Goal: Information Seeking & Learning: Learn about a topic

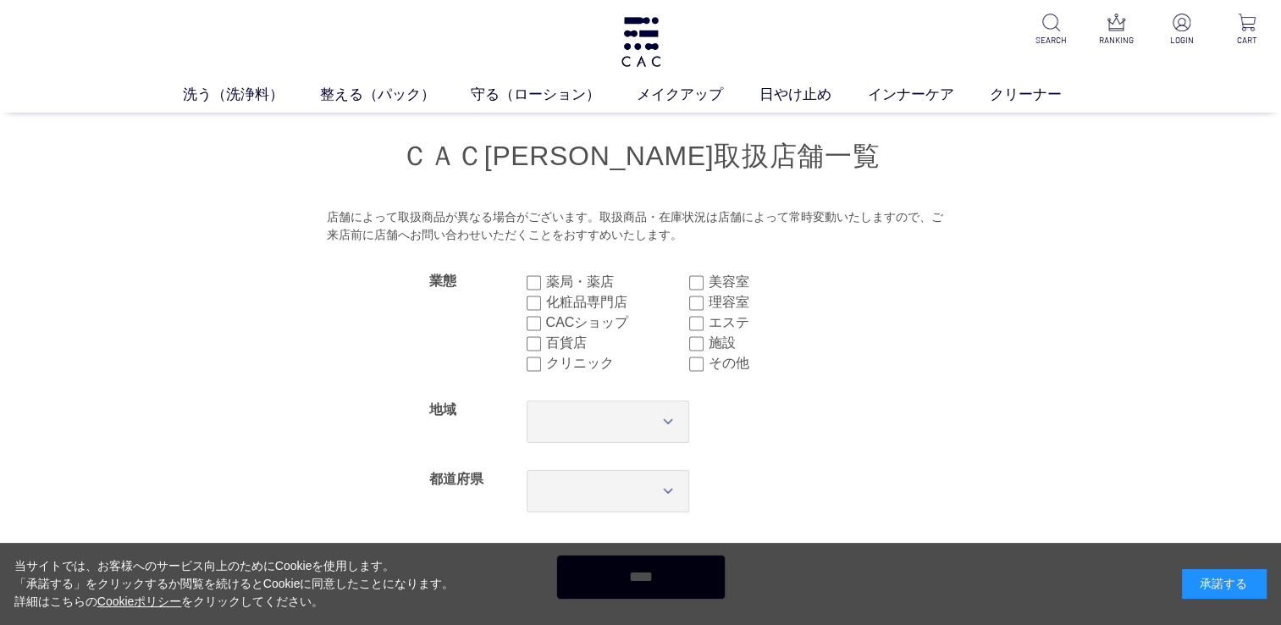
click at [1219, 588] on div "承諾する" at bounding box center [1224, 584] width 85 height 30
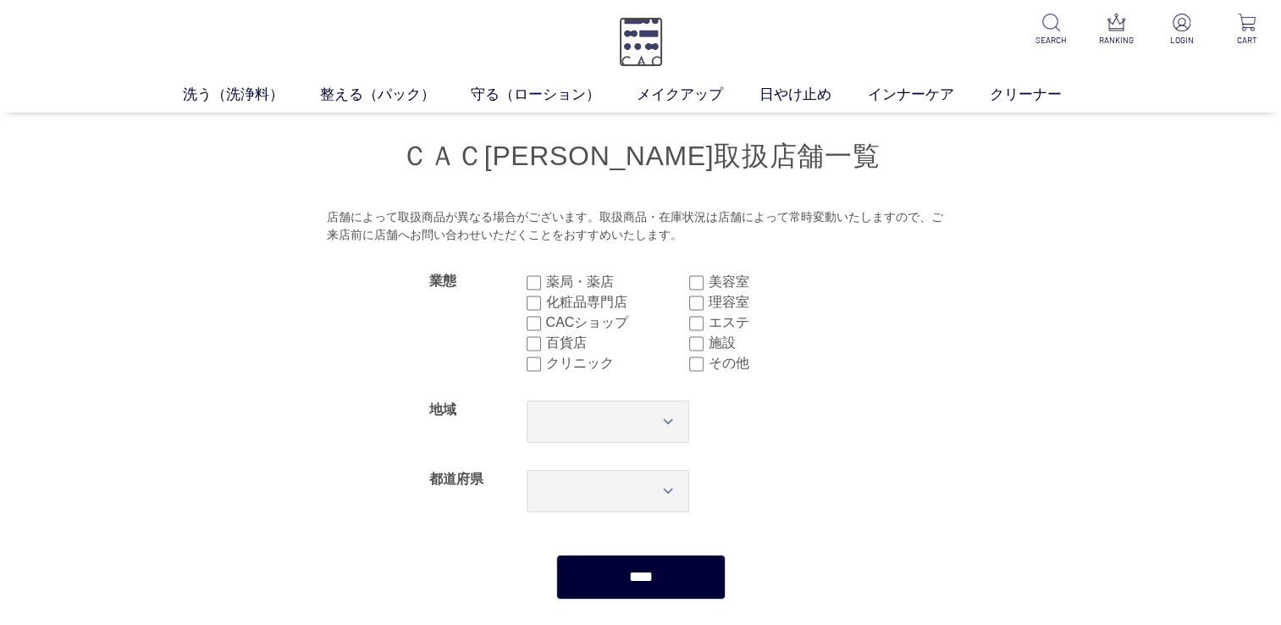
click at [634, 34] on img at bounding box center [641, 42] width 44 height 50
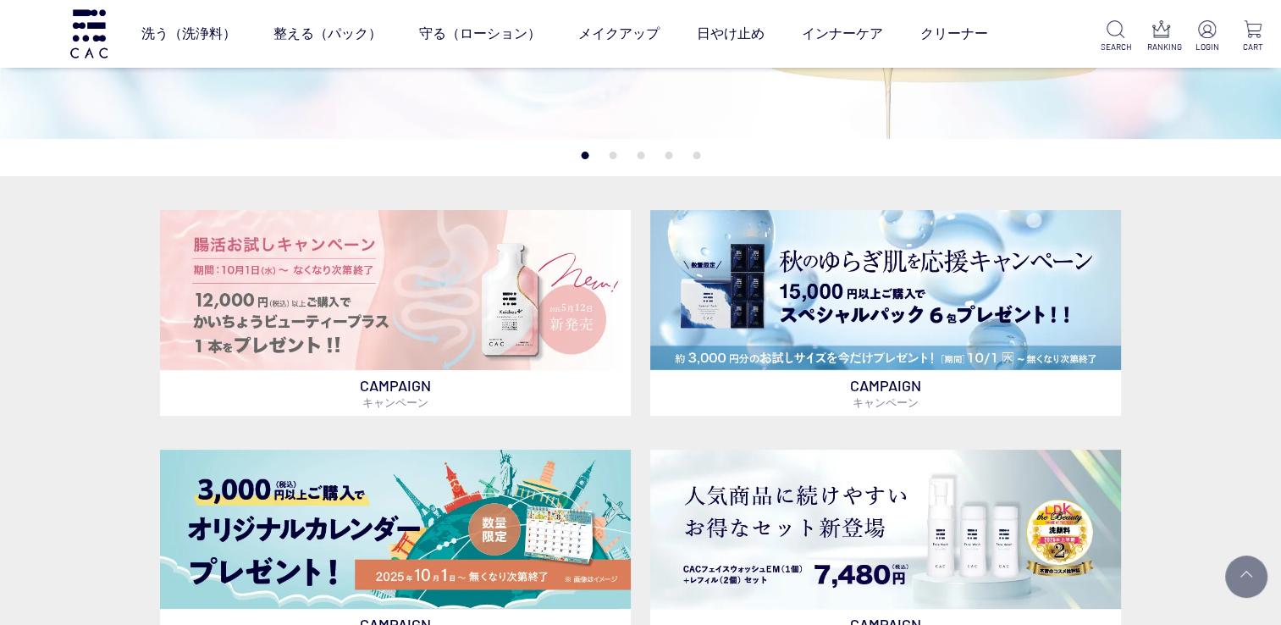
scroll to position [423, 0]
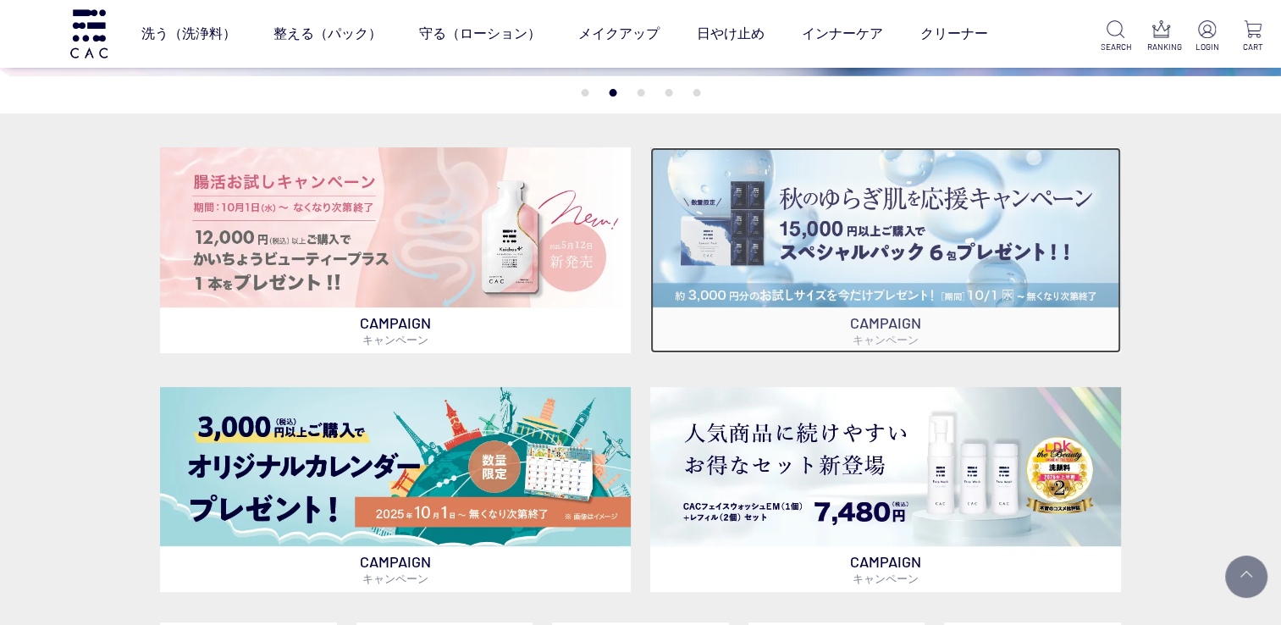
click at [792, 196] on img at bounding box center [885, 227] width 471 height 160
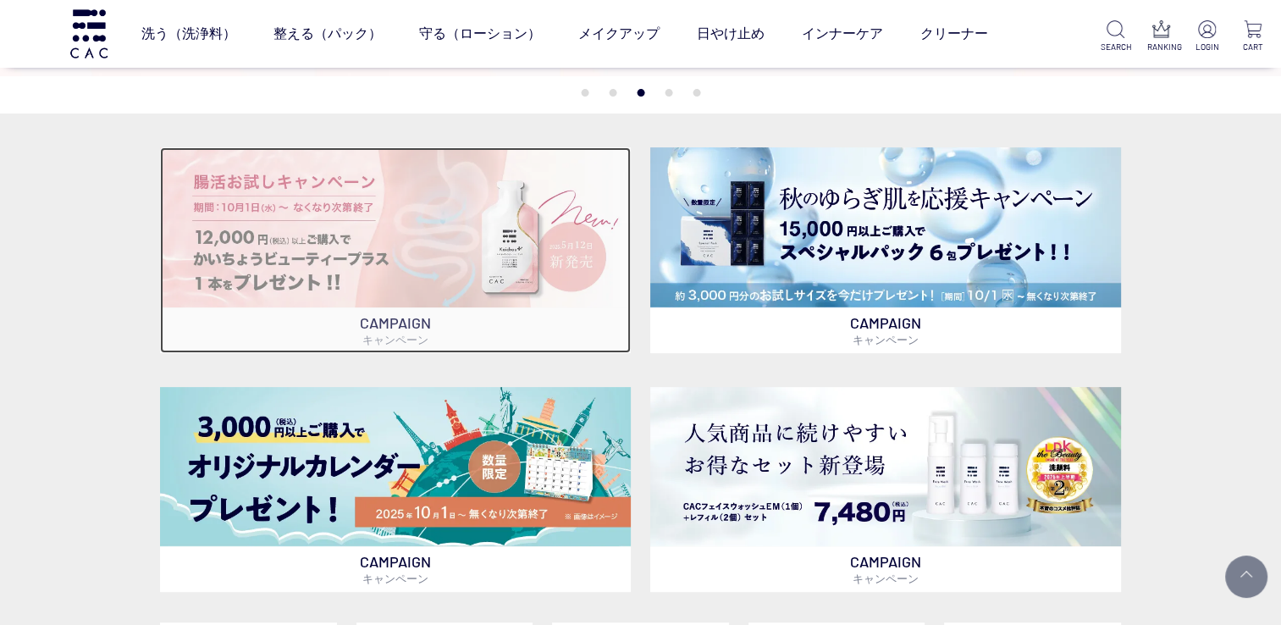
click at [362, 209] on img at bounding box center [395, 227] width 471 height 160
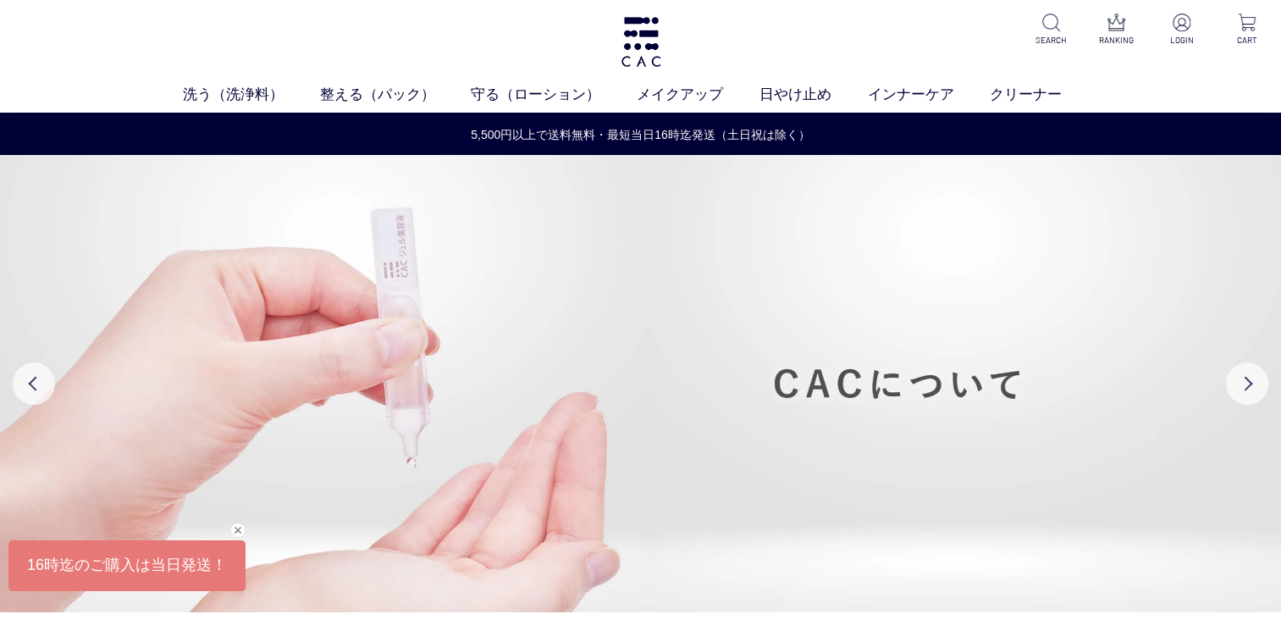
scroll to position [85, 0]
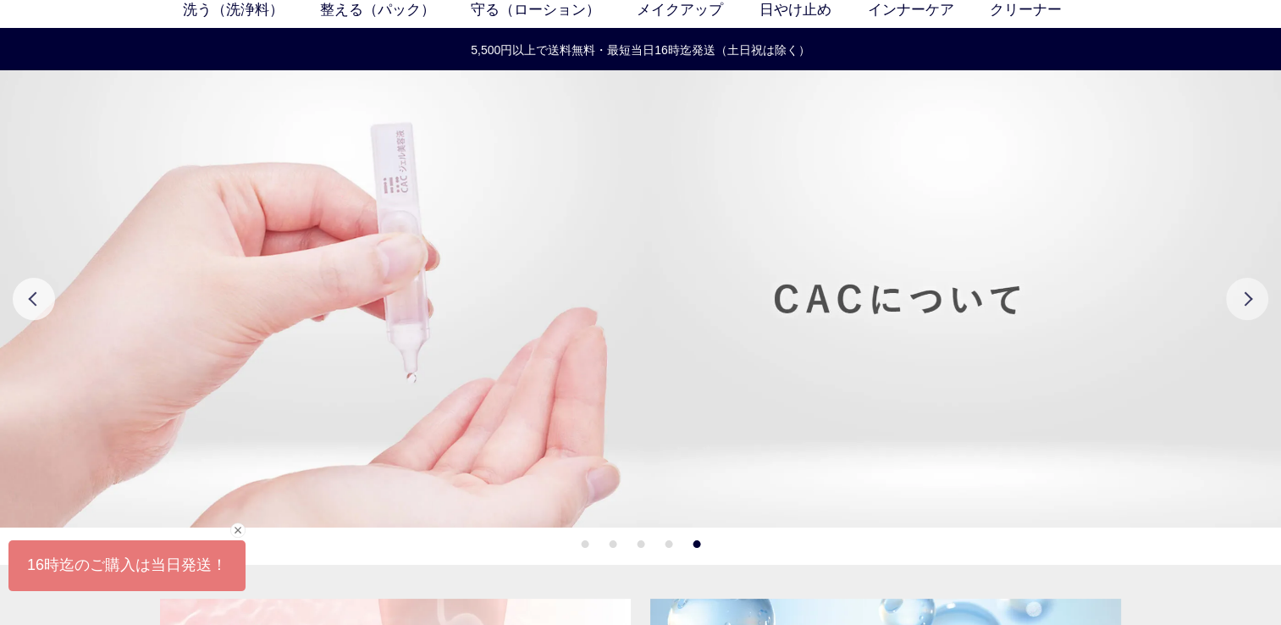
click at [1260, 296] on button "Next" at bounding box center [1247, 299] width 42 height 42
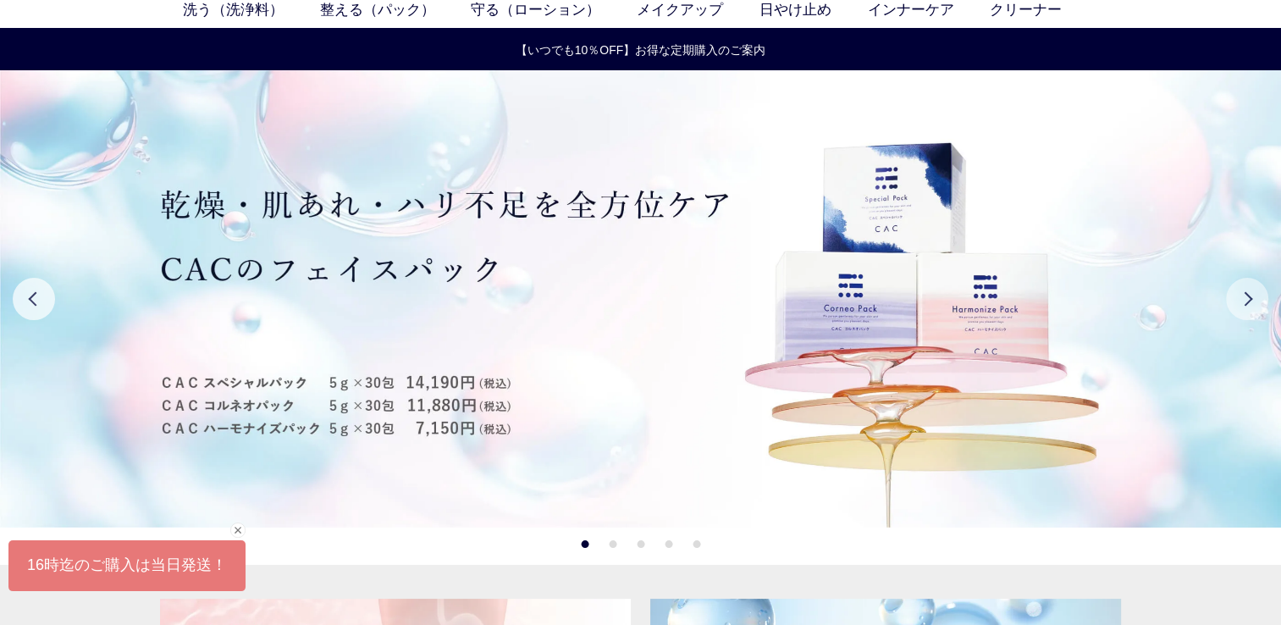
click at [1260, 296] on button "Next" at bounding box center [1247, 299] width 42 height 42
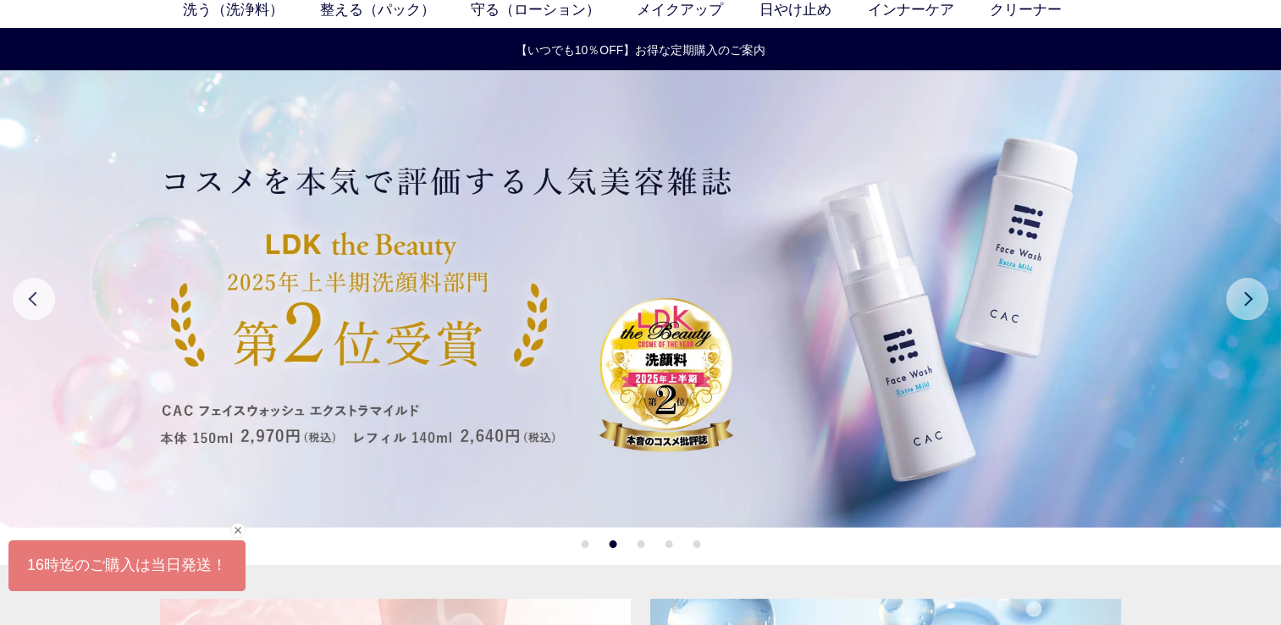
click at [1260, 296] on button "Next" at bounding box center [1247, 299] width 42 height 42
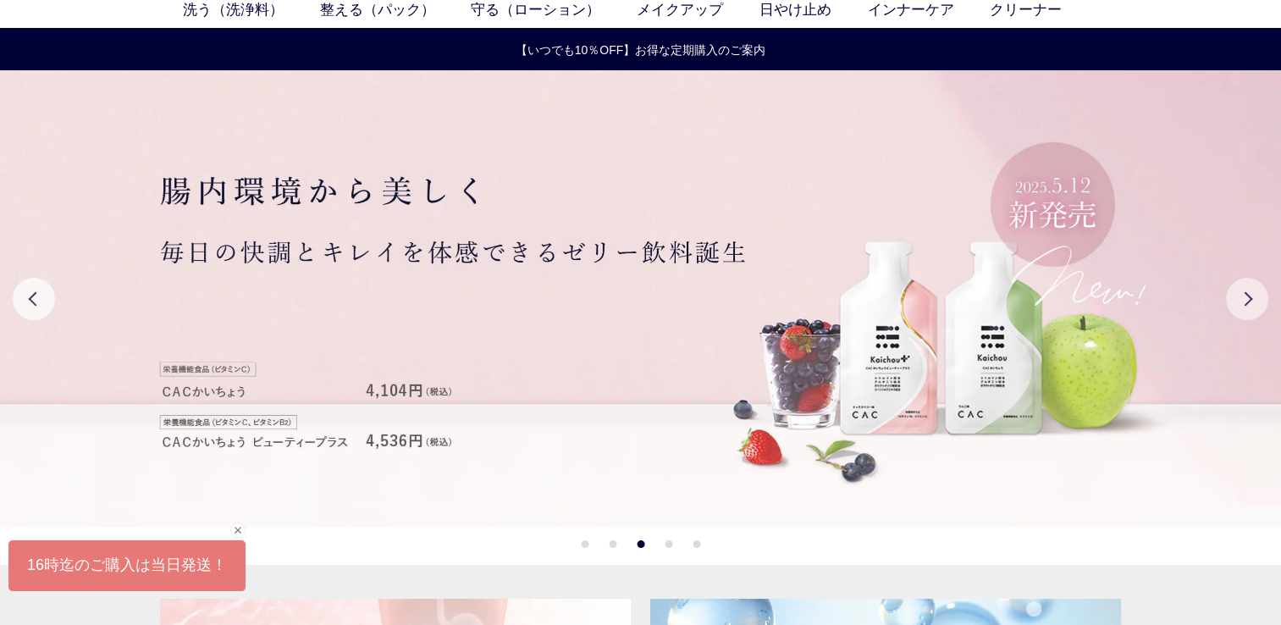
click at [1260, 296] on button "Next" at bounding box center [1247, 299] width 42 height 42
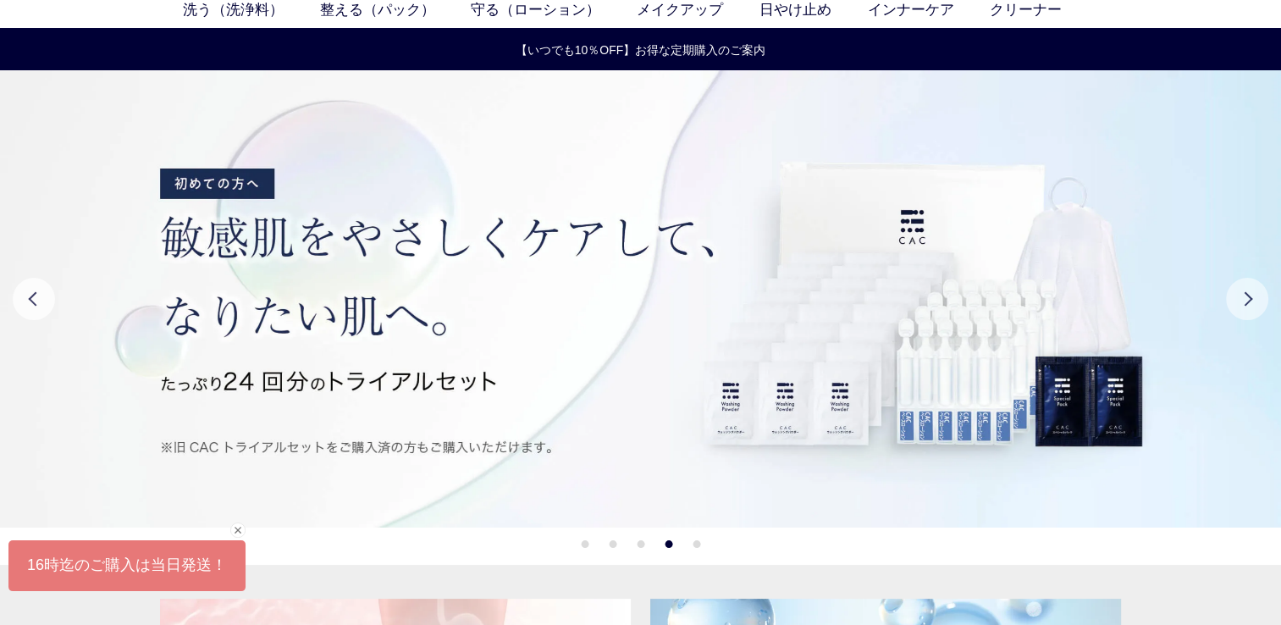
click at [1260, 296] on button "Next" at bounding box center [1247, 299] width 42 height 42
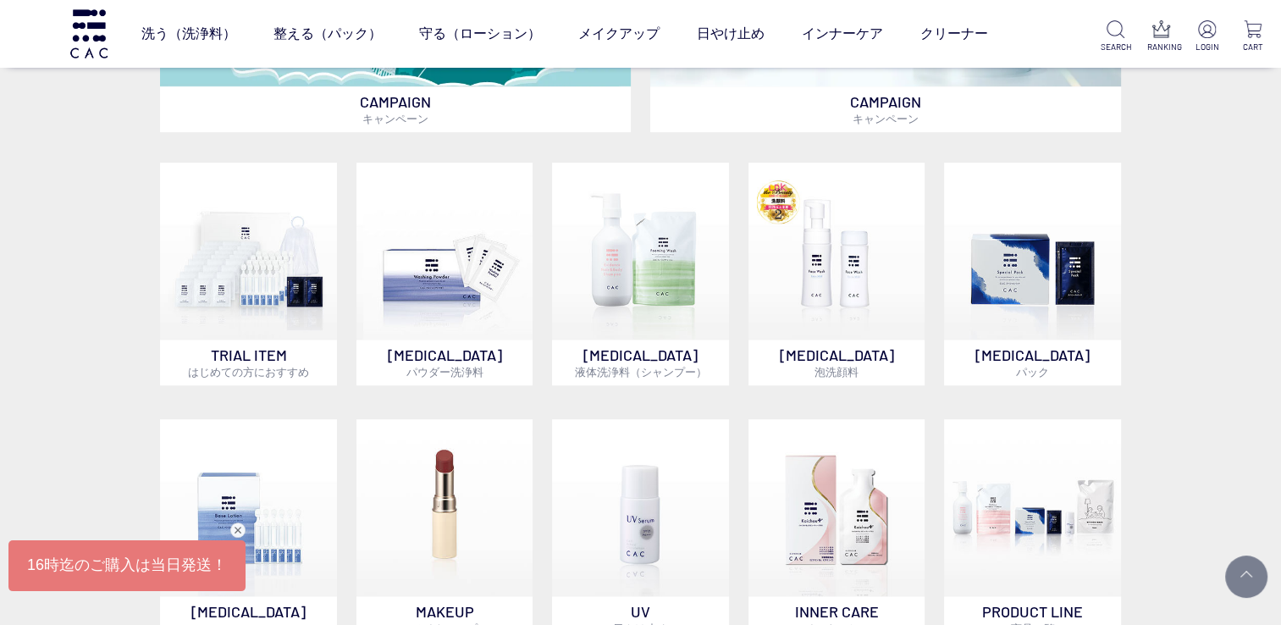
scroll to position [932, 0]
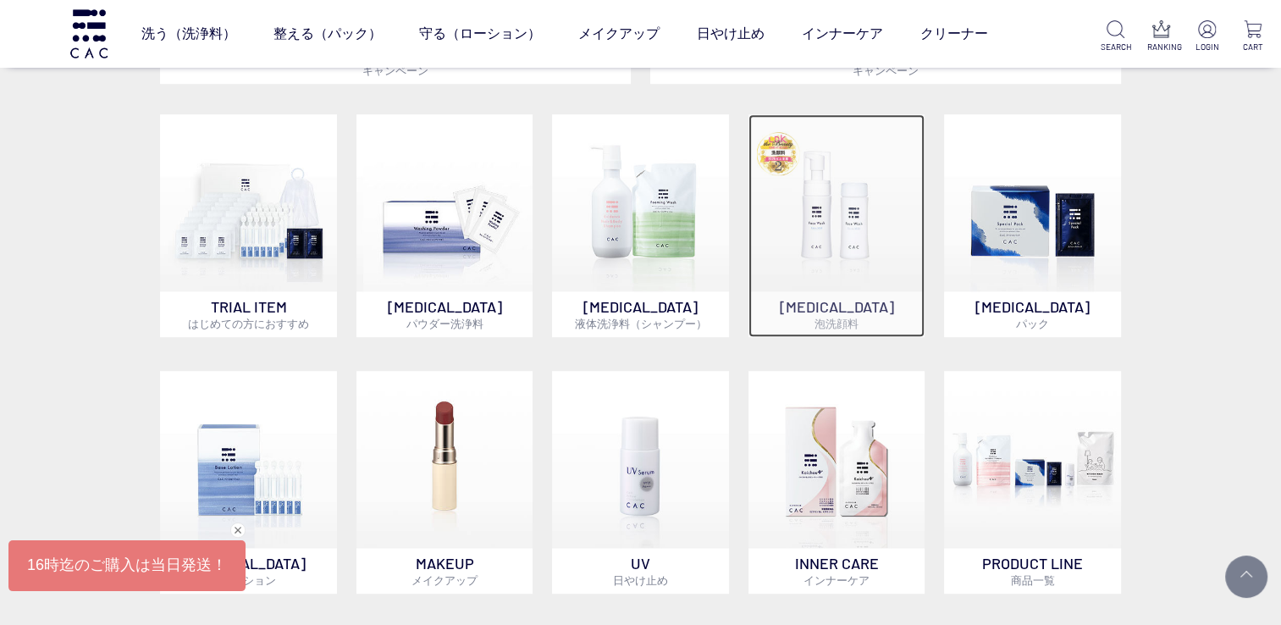
click at [858, 267] on img at bounding box center [837, 202] width 177 height 177
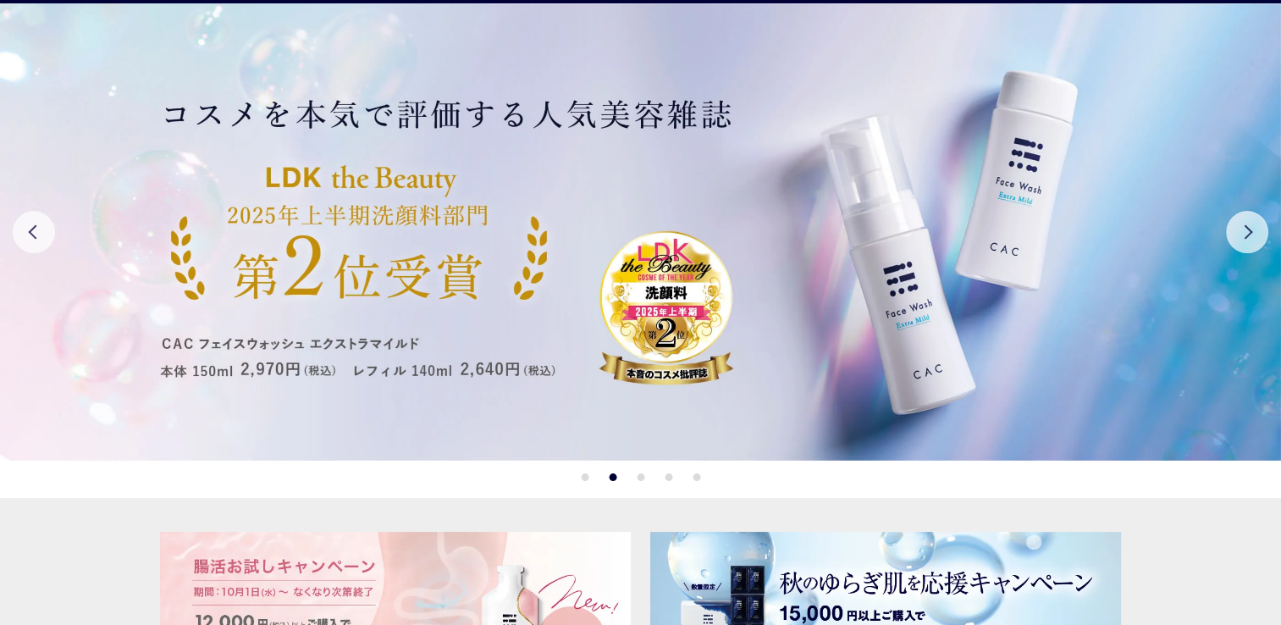
scroll to position [0, 0]
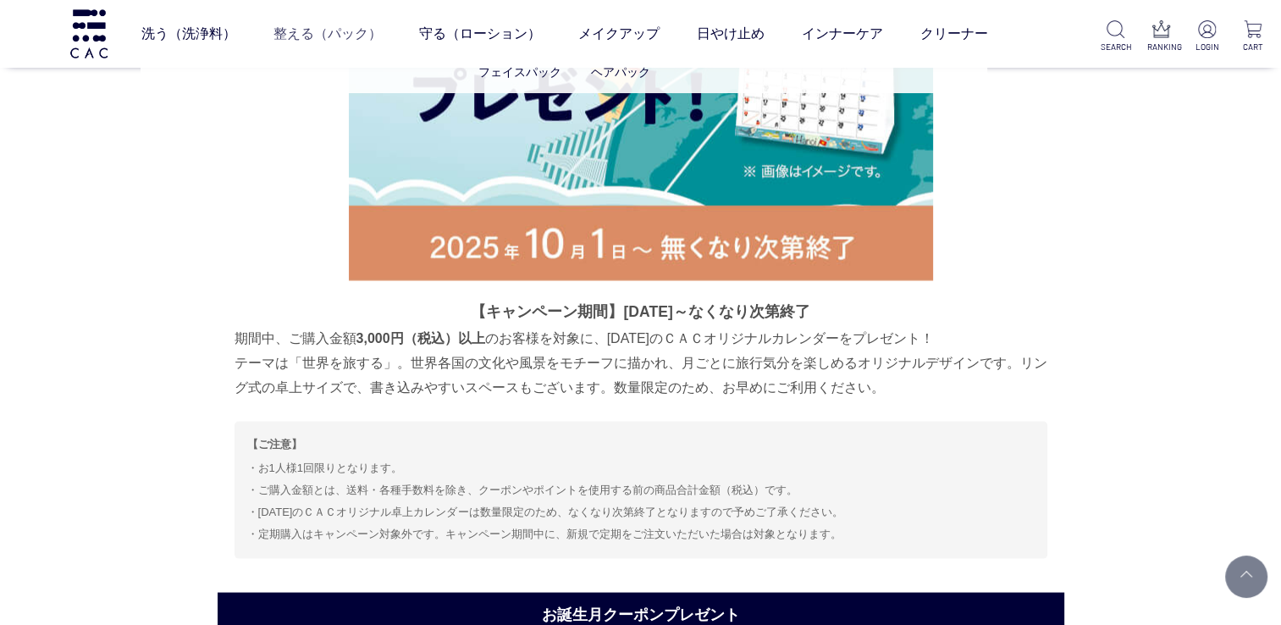
scroll to position [3264, 0]
